Goal: Task Accomplishment & Management: Manage account settings

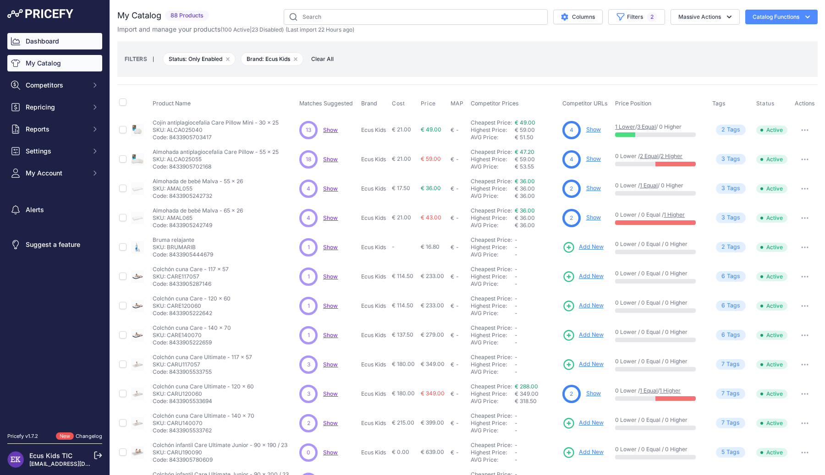
click at [46, 40] on link "Dashboard" at bounding box center [54, 41] width 95 height 16
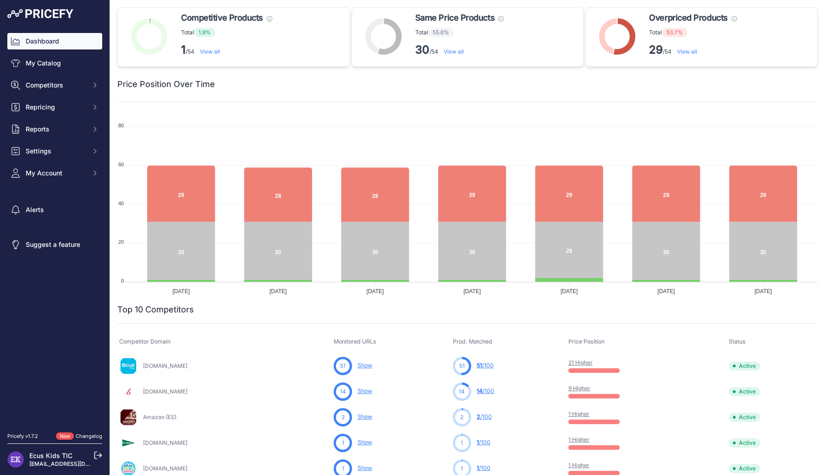
click at [688, 53] on link "View all" at bounding box center [687, 51] width 20 height 7
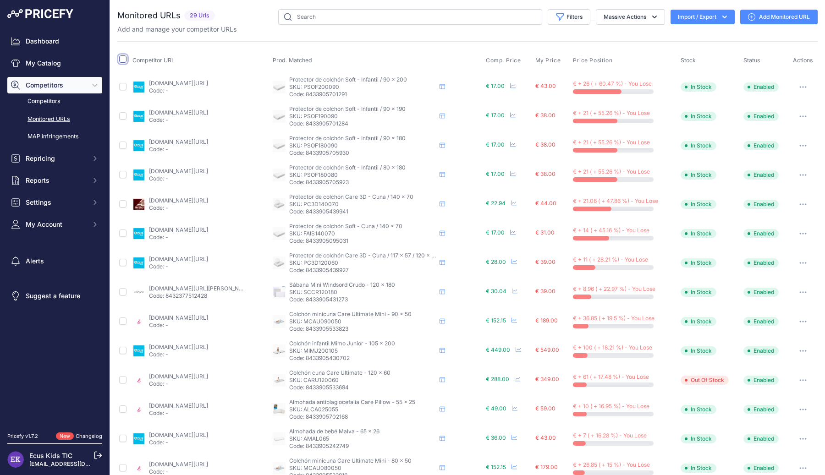
click at [123, 59] on input "checkbox" at bounding box center [122, 58] width 7 height 7
checkbox input "true"
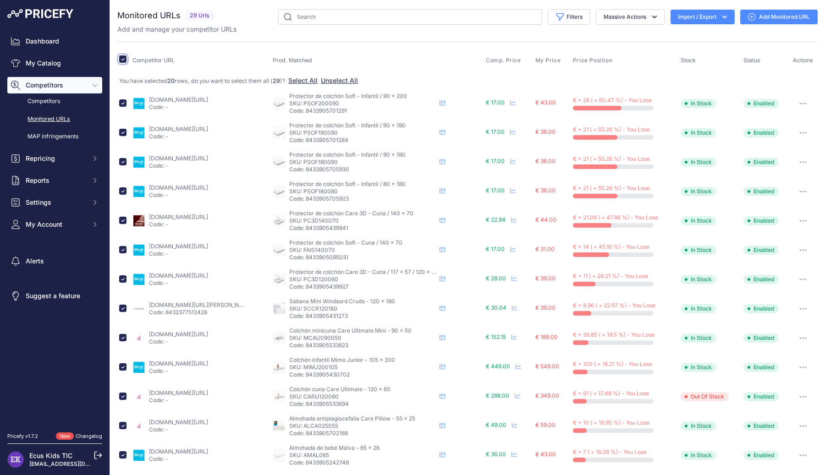
click at [120, 58] on input "checkbox" at bounding box center [122, 58] width 7 height 7
checkbox input "false"
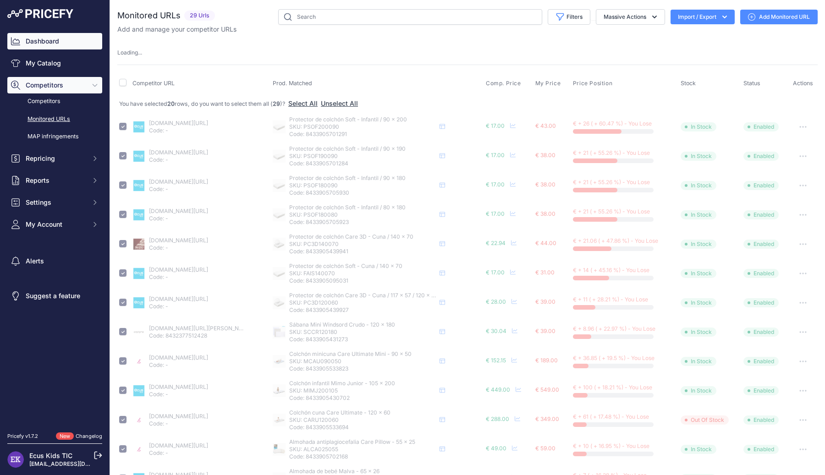
click at [58, 41] on link "Dashboard" at bounding box center [54, 41] width 95 height 16
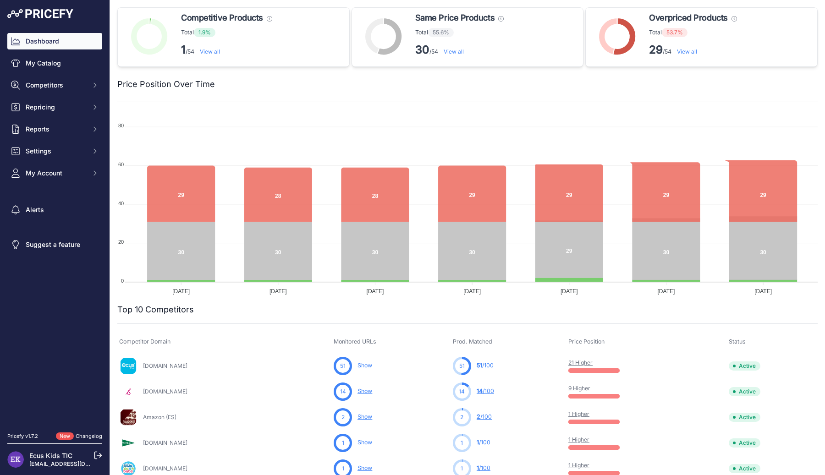
click at [686, 50] on link "View all" at bounding box center [687, 51] width 20 height 7
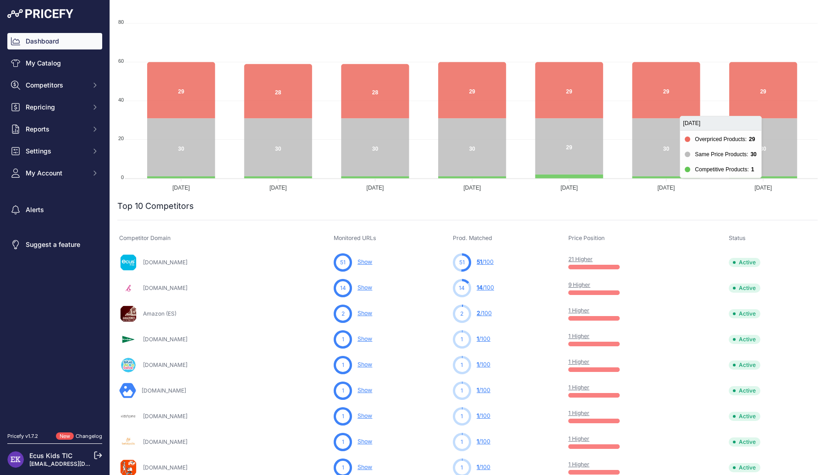
scroll to position [107, 0]
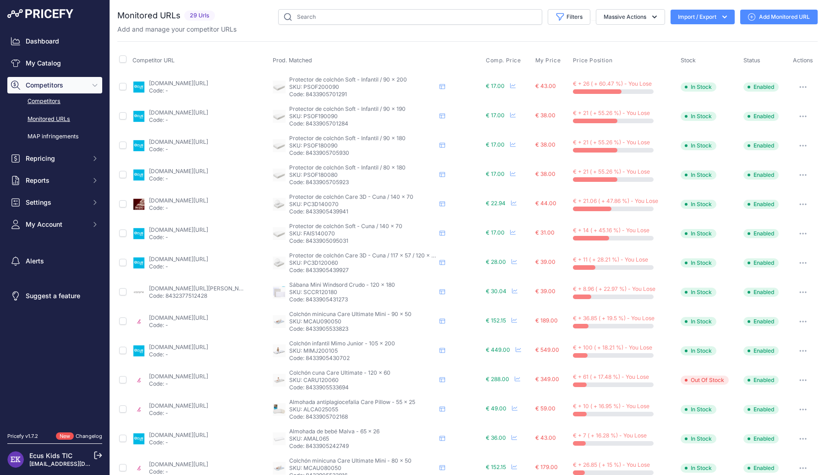
click at [60, 102] on link "Competitors" at bounding box center [54, 101] width 95 height 16
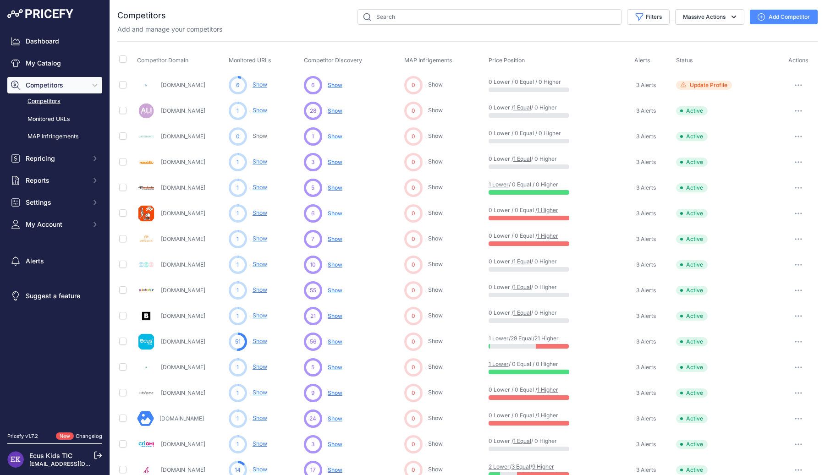
click at [799, 340] on button "button" at bounding box center [798, 341] width 18 height 13
click at [769, 372] on button "Disable" at bounding box center [777, 375] width 77 height 15
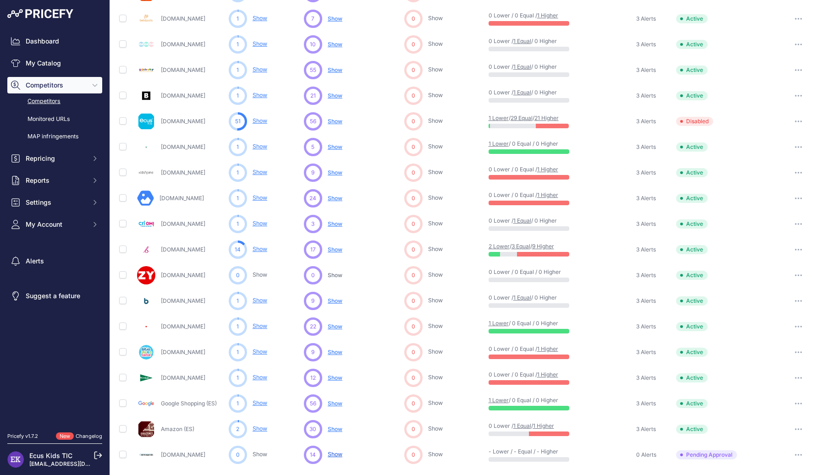
scroll to position [222, 0]
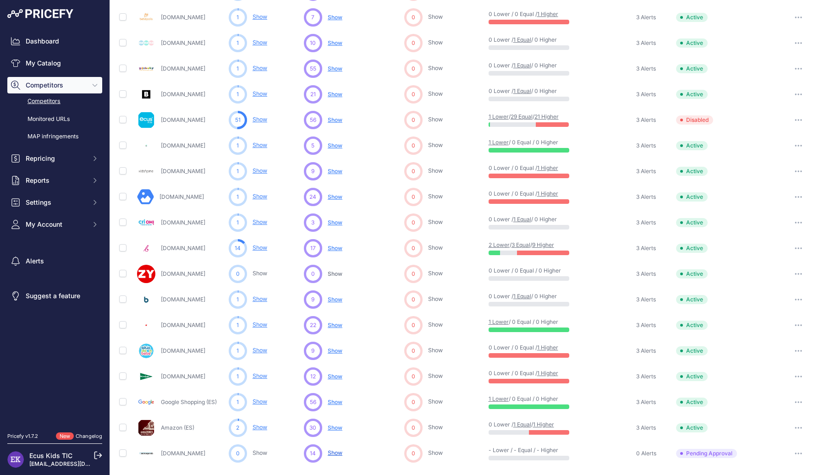
click at [552, 372] on link "1 Higher" at bounding box center [547, 373] width 21 height 7
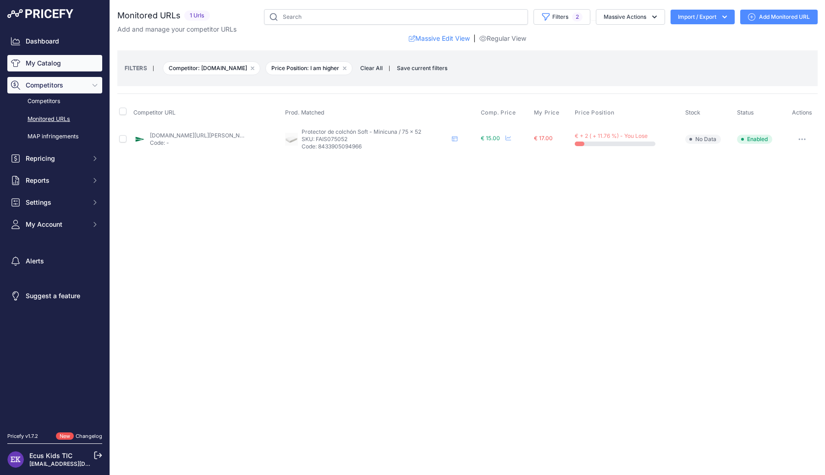
click at [48, 62] on link "My Catalog" at bounding box center [54, 63] width 95 height 16
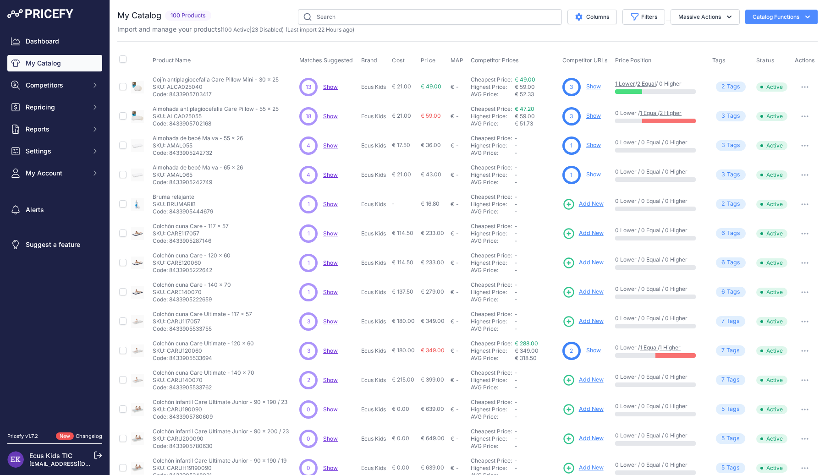
click at [676, 344] on link "1 Higher" at bounding box center [669, 347] width 21 height 7
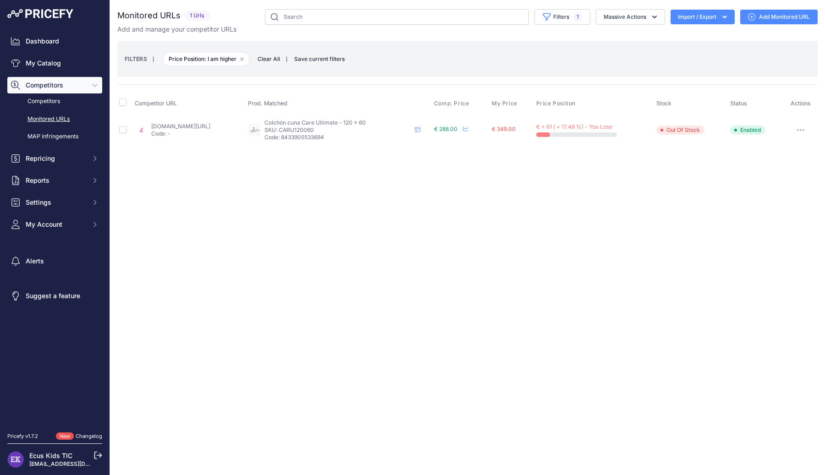
click at [210, 124] on link "[DOMAIN_NAME][URL]" at bounding box center [180, 126] width 59 height 7
